Goal: Connect with others: Participate in discussion

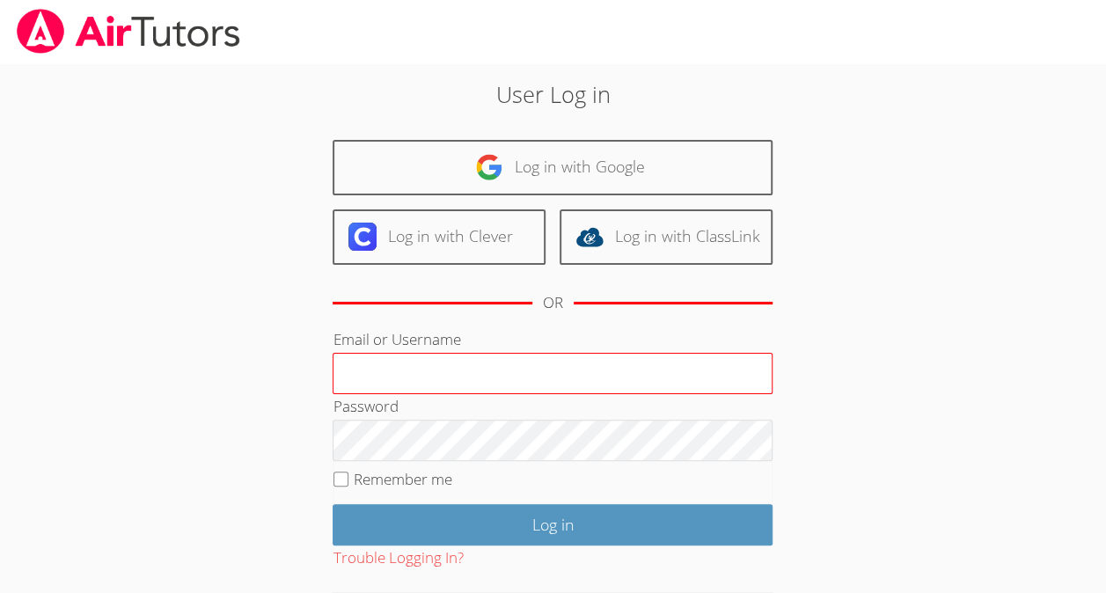
click at [401, 386] on input "Email or Username" at bounding box center [552, 374] width 440 height 42
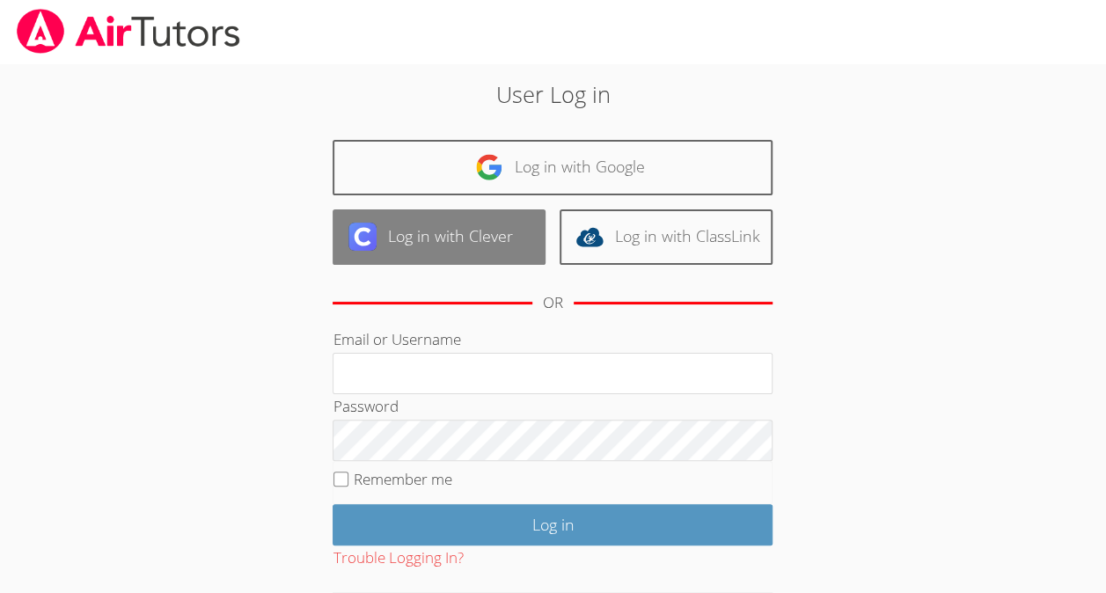
click at [502, 216] on link "Log in with Clever" at bounding box center [438, 236] width 213 height 55
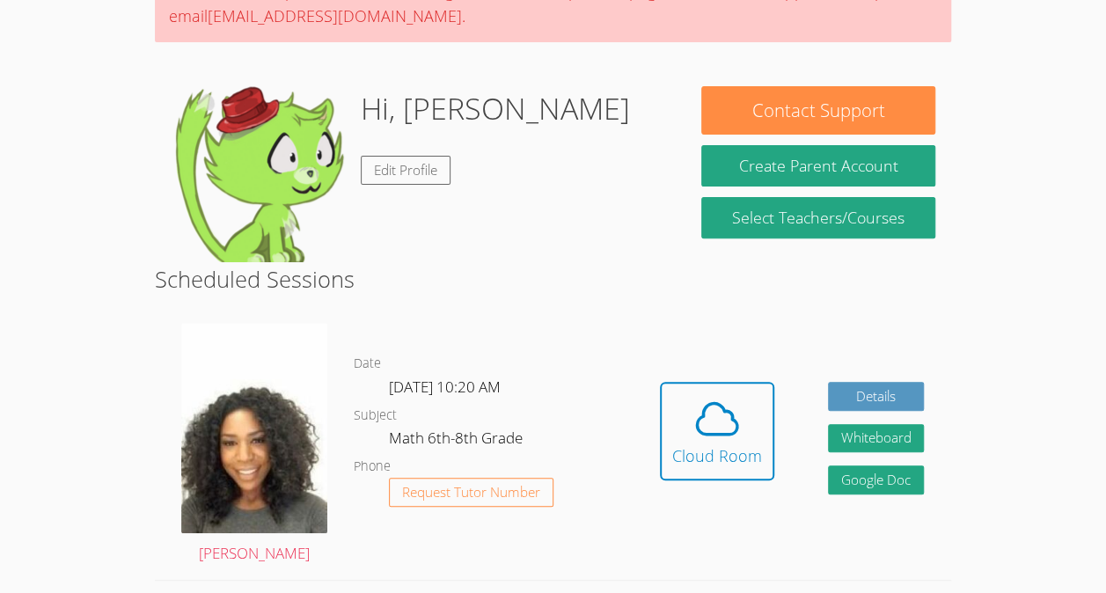
scroll to position [359, 0]
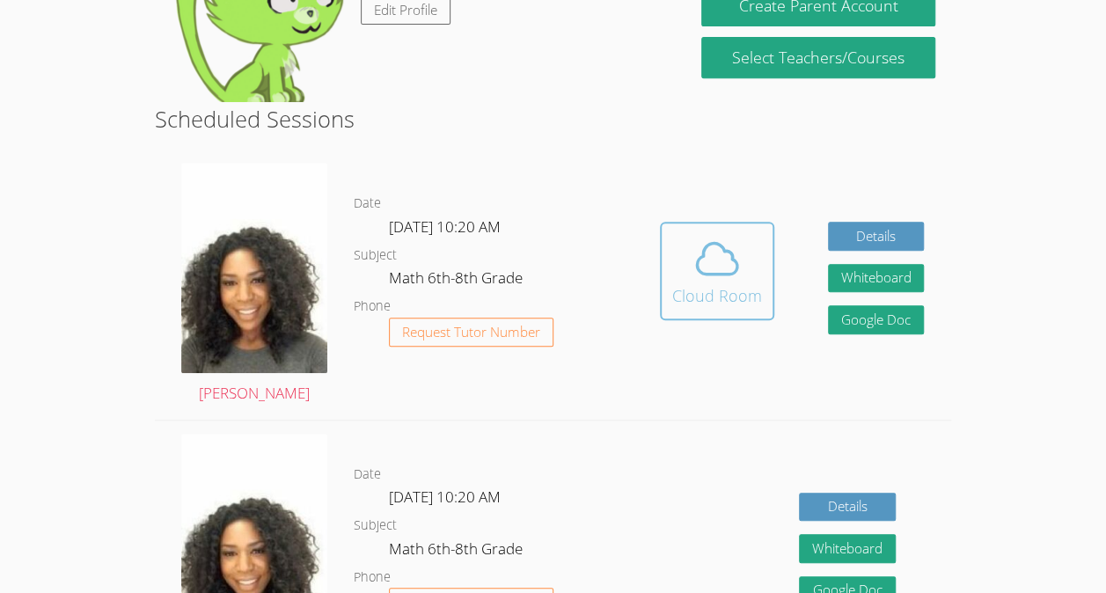
click at [727, 283] on div "Cloud Room" at bounding box center [717, 295] width 90 height 25
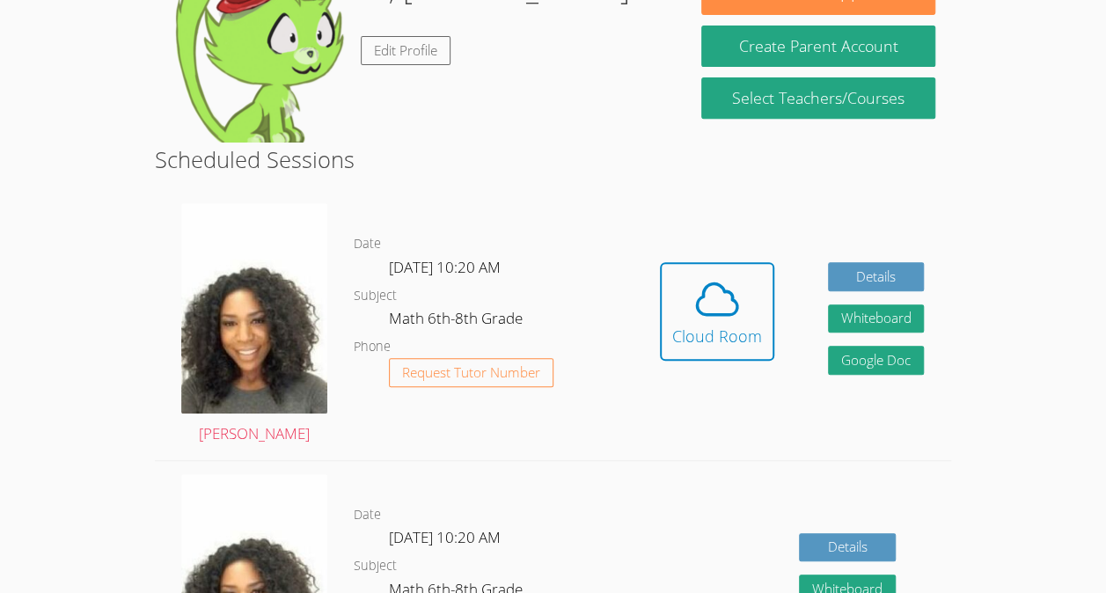
scroll to position [320, 0]
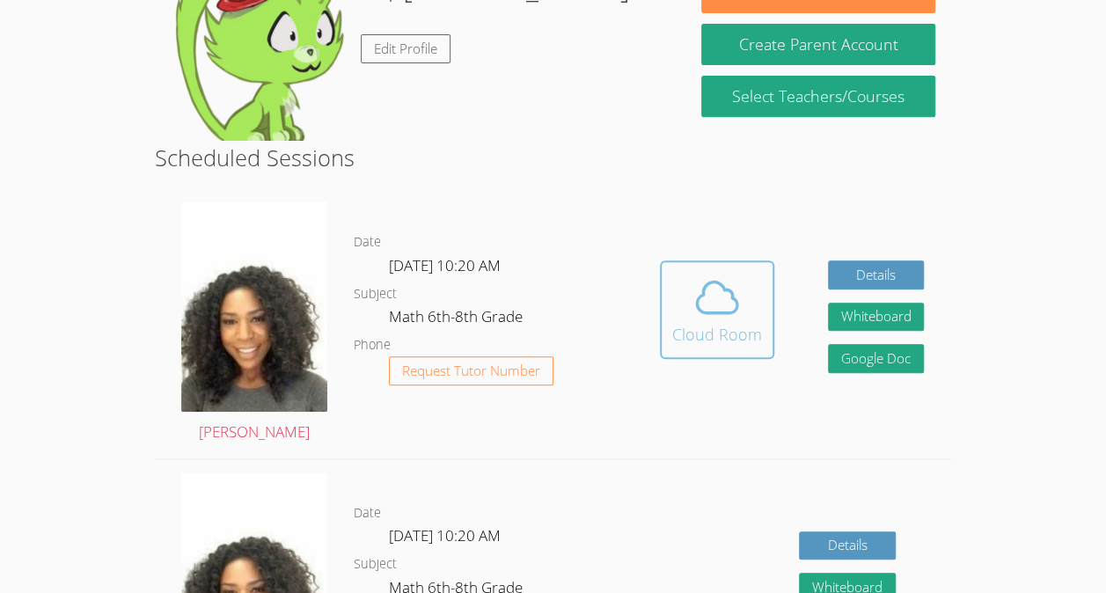
click at [730, 273] on icon at bounding box center [716, 297] width 49 height 49
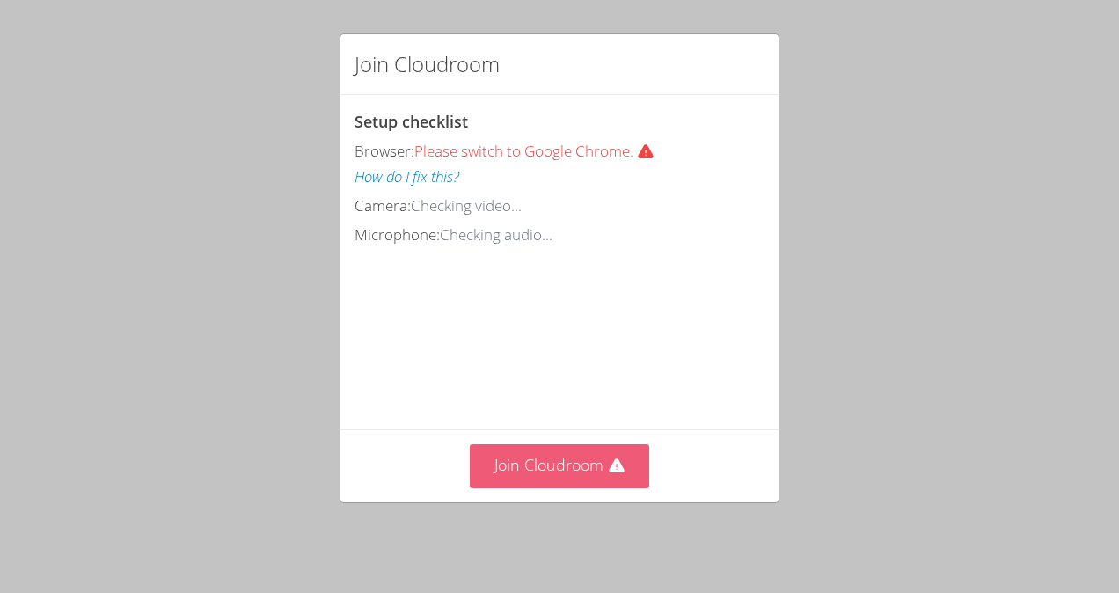
click at [560, 475] on button "Join Cloudroom" at bounding box center [560, 465] width 180 height 43
